Goal: Find specific page/section: Find specific page/section

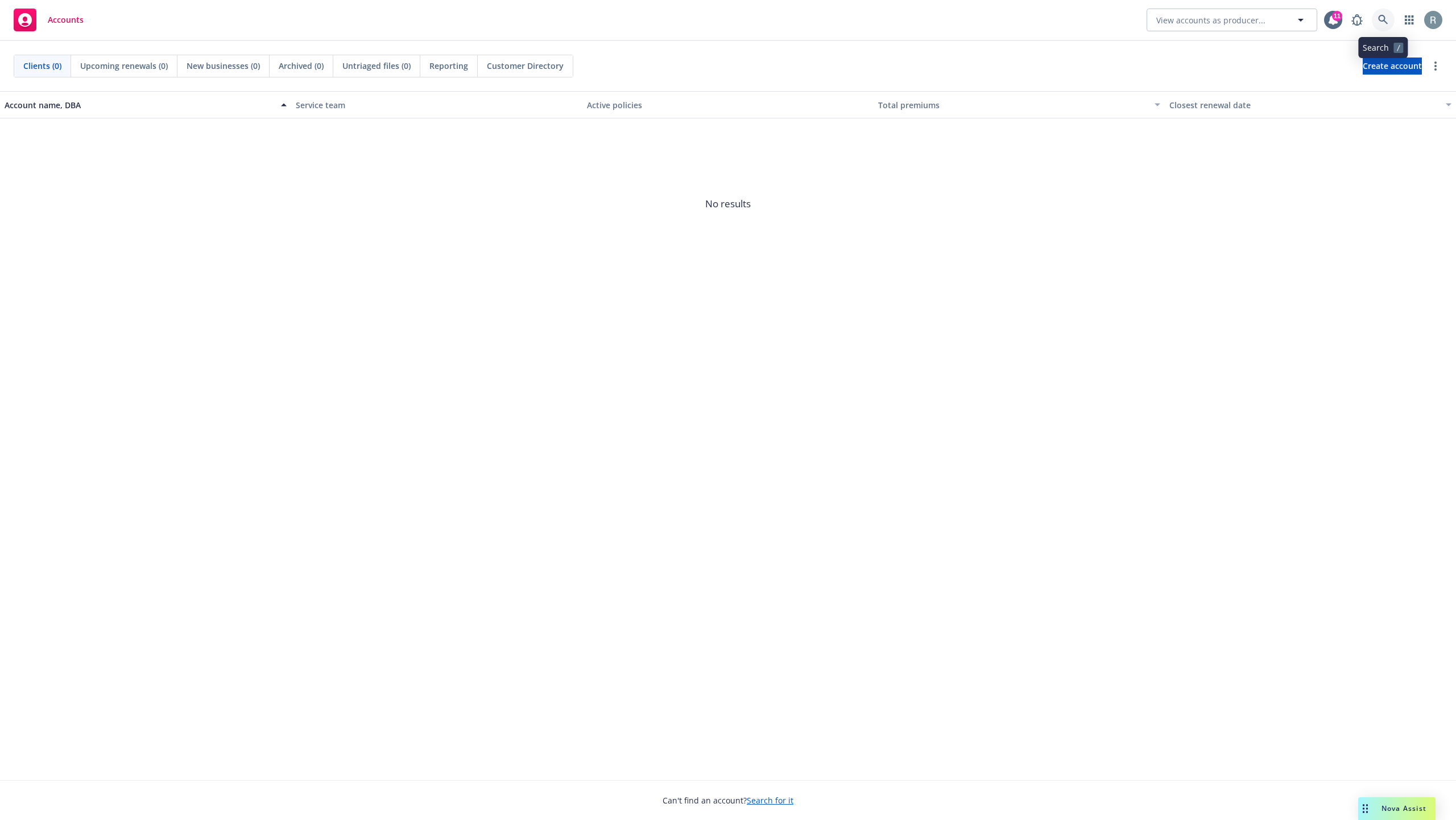
click at [1392, 26] on link at bounding box center [1383, 19] width 23 height 23
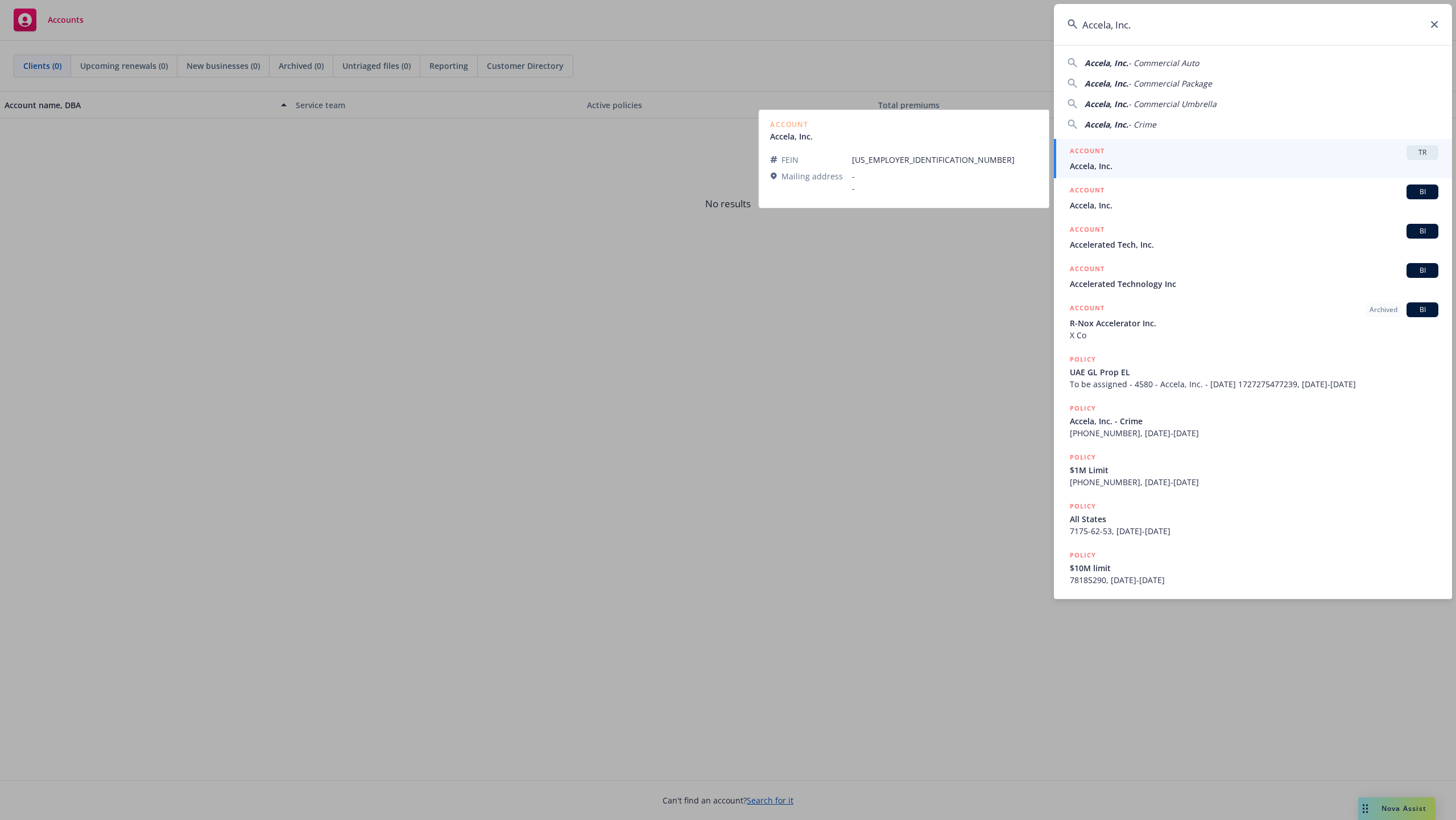
type input "Accela, Inc."
click at [1185, 166] on span "Accela, Inc." at bounding box center [1254, 165] width 369 height 12
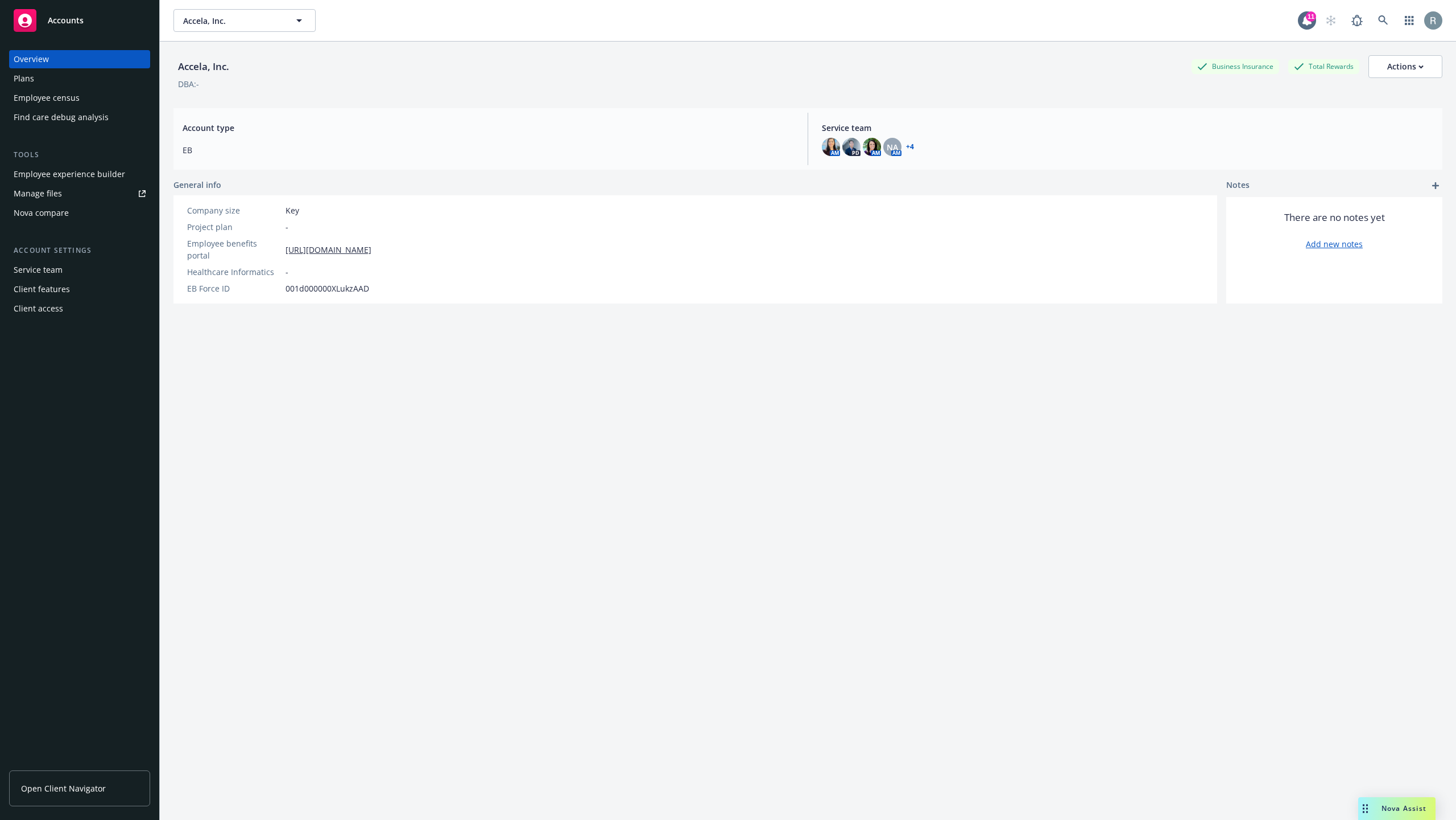
click at [49, 180] on div "Employee experience builder" at bounding box center [69, 174] width 112 height 18
click at [45, 98] on div "Employee census" at bounding box center [46, 97] width 66 height 18
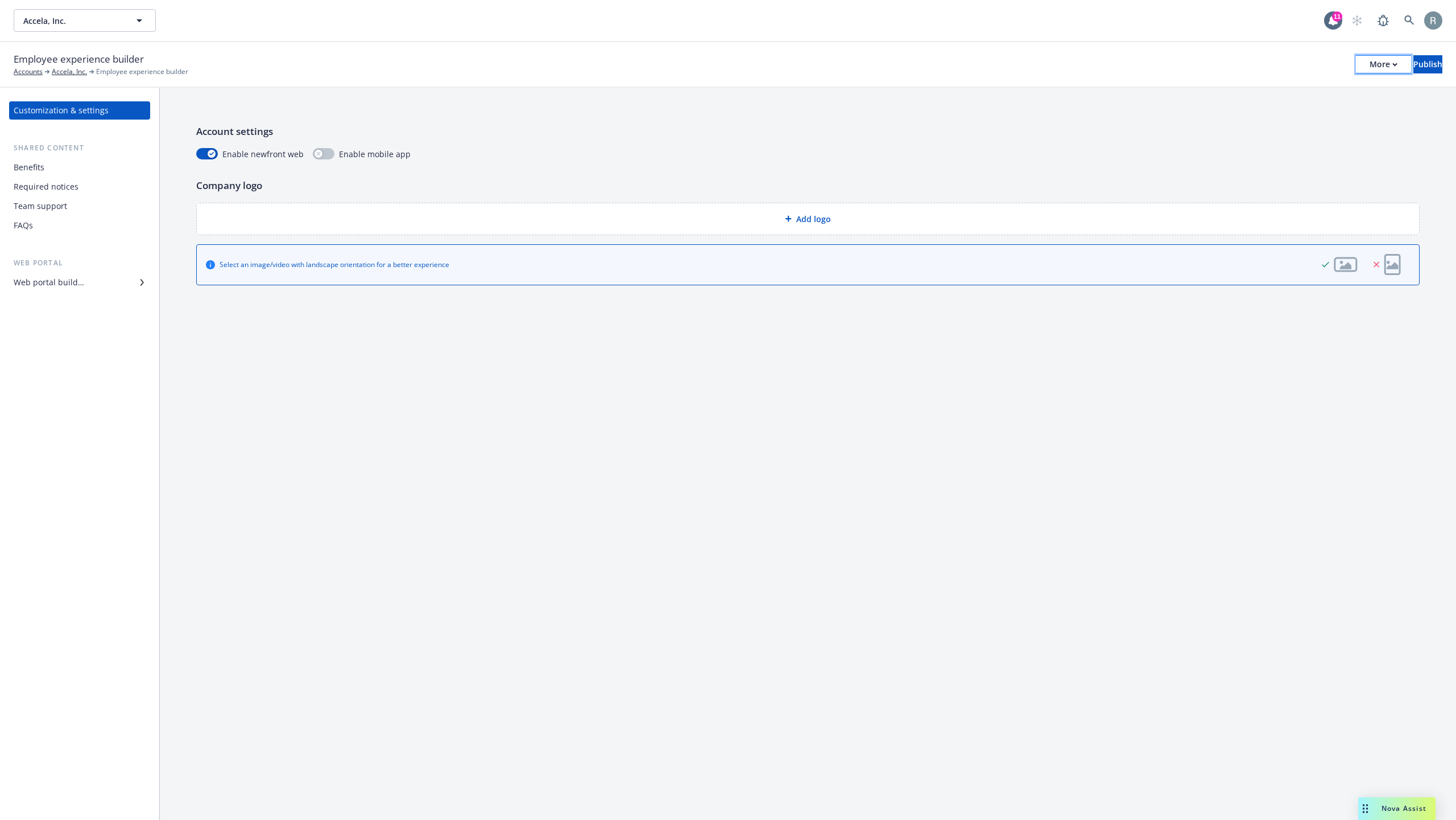
click at [1356, 65] on button "More" at bounding box center [1383, 64] width 55 height 18
click at [1277, 110] on link "Copy portal link" at bounding box center [1289, 112] width 169 height 23
